Goal: Find specific page/section: Find specific page/section

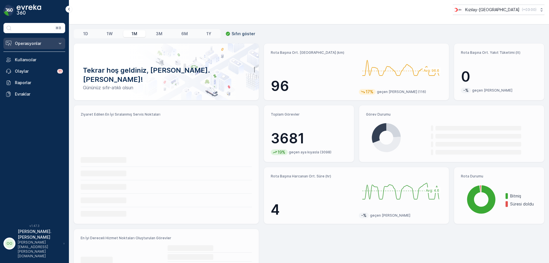
click at [36, 48] on button "Operasyonlar" at bounding box center [34, 43] width 62 height 11
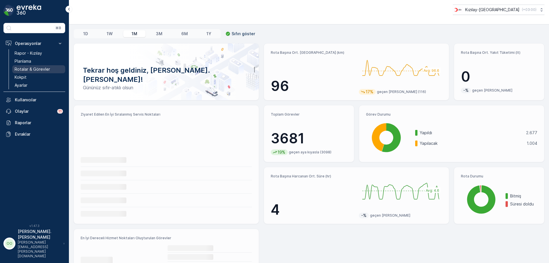
click at [34, 71] on p "Rotalar & Görevler" at bounding box center [32, 69] width 35 height 6
